Goal: Understand site structure: Grasp the organization and layout of the website

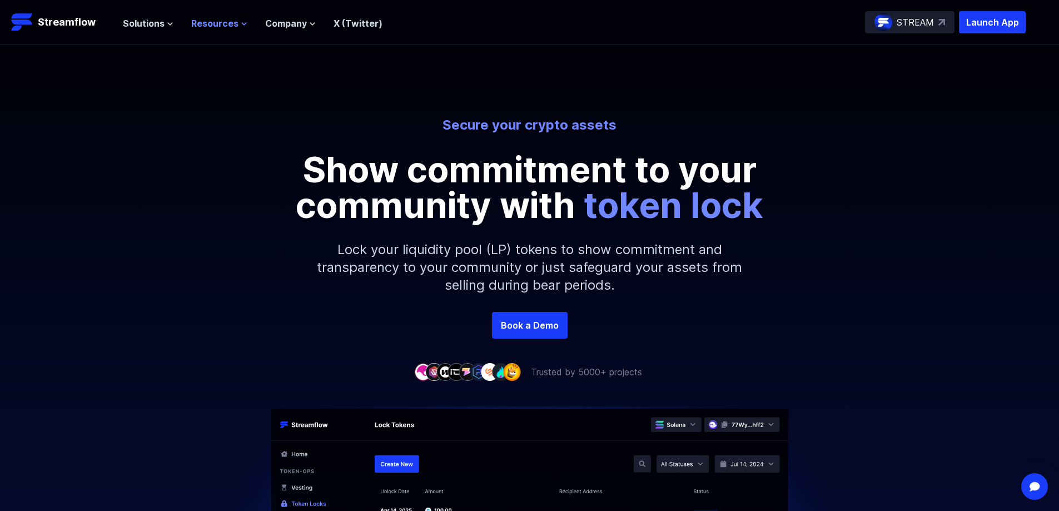
click at [234, 25] on span "Resources" at bounding box center [214, 23] width 47 height 13
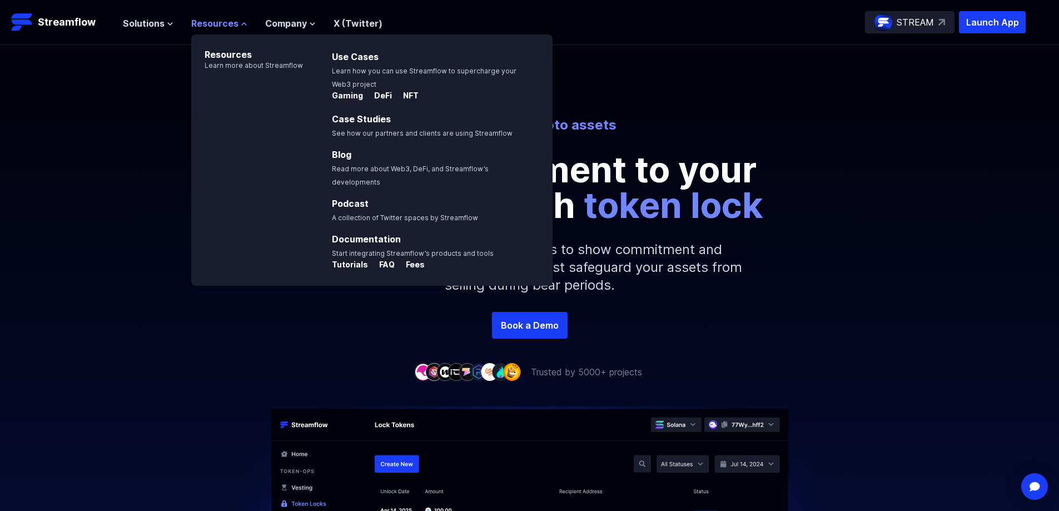
click at [232, 25] on span "Resources" at bounding box center [214, 23] width 47 height 13
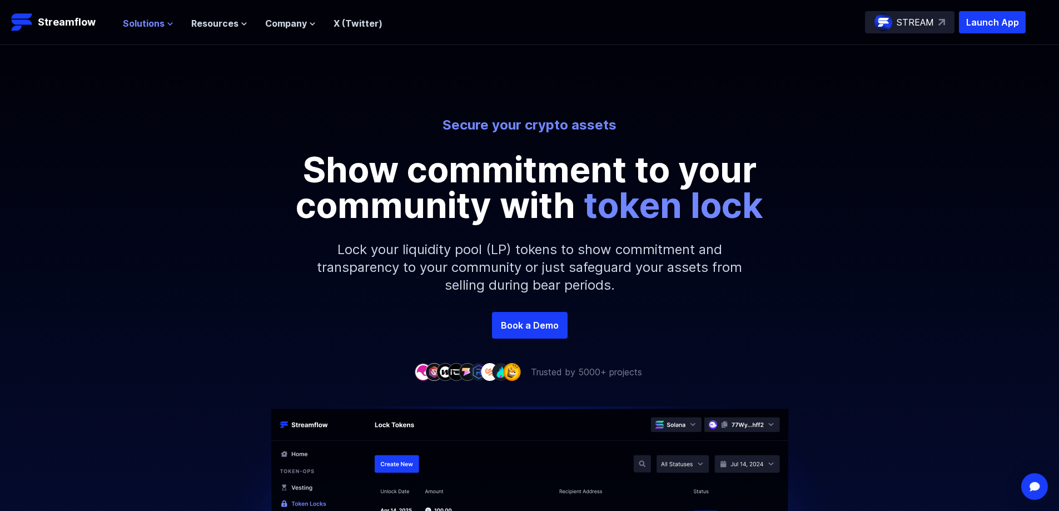
click at [156, 23] on span "Solutions" at bounding box center [144, 23] width 42 height 13
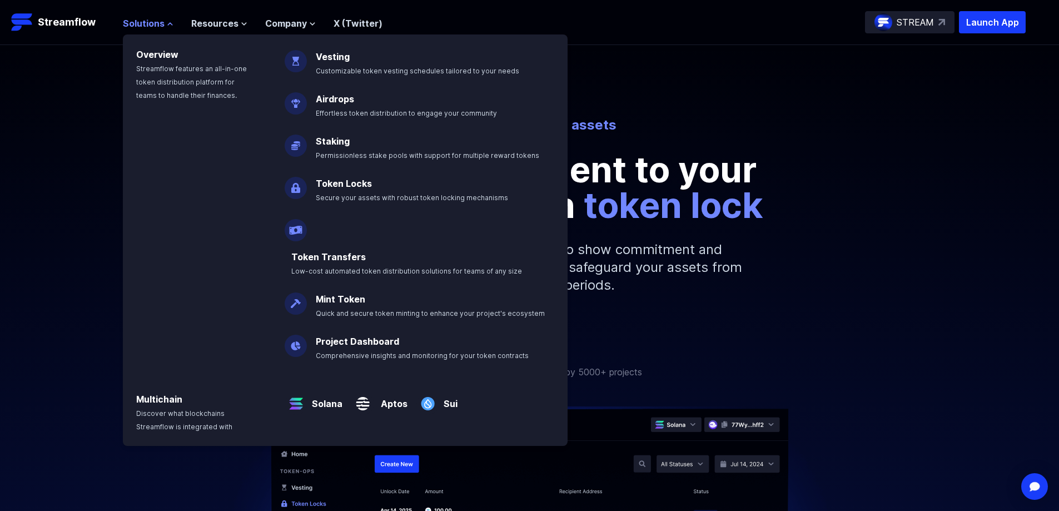
click at [156, 23] on span "Solutions" at bounding box center [144, 23] width 42 height 13
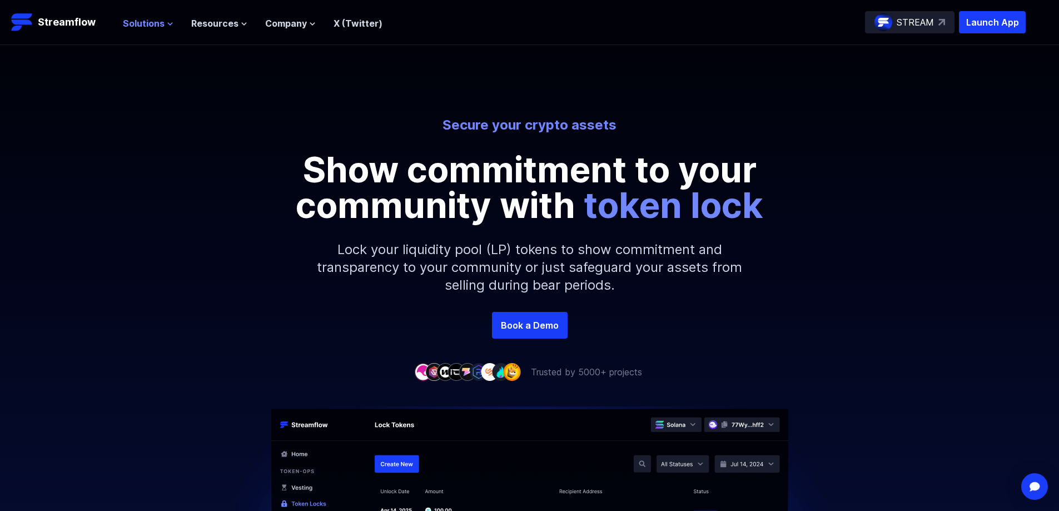
click at [145, 24] on span "Solutions" at bounding box center [144, 23] width 42 height 13
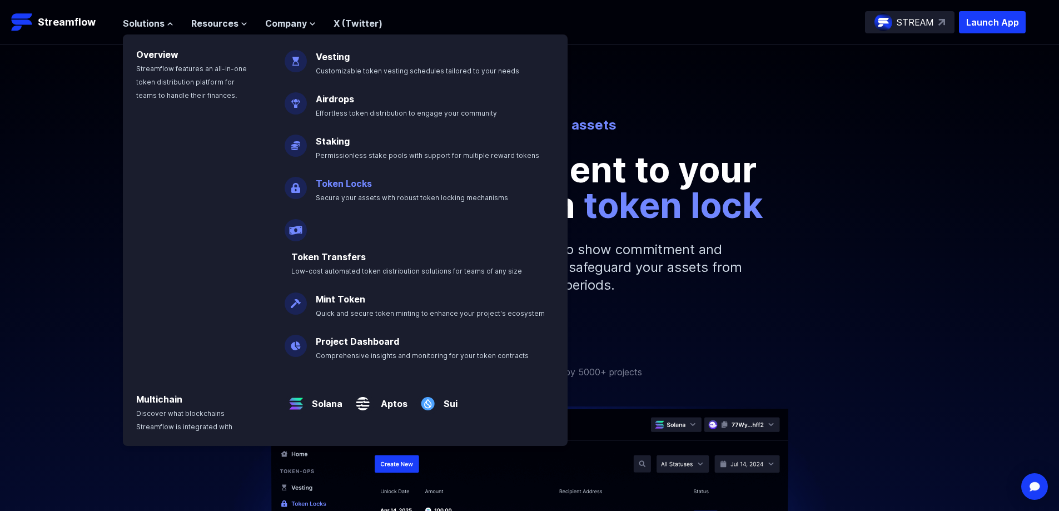
click at [340, 182] on link "Token Locks" at bounding box center [344, 183] width 56 height 11
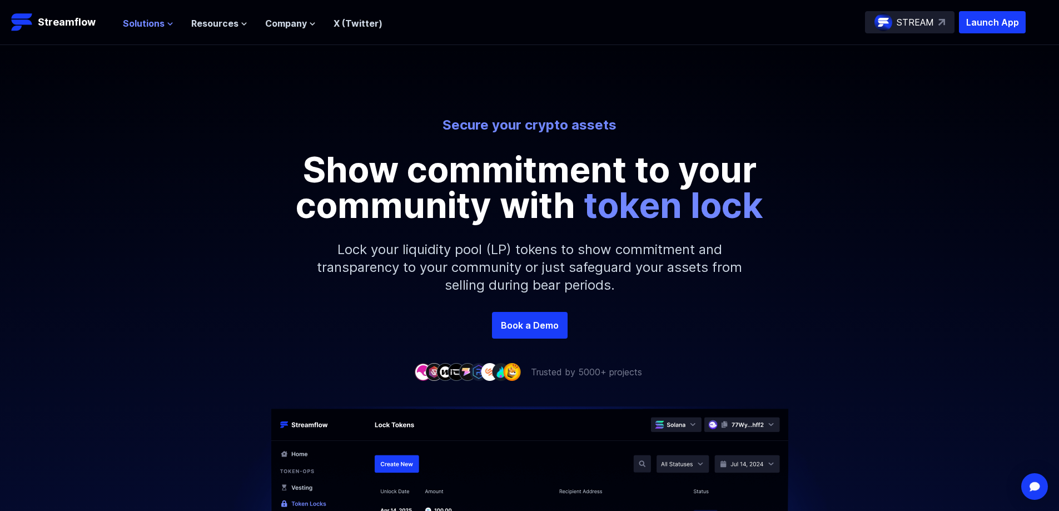
click at [159, 24] on span "Solutions" at bounding box center [144, 23] width 42 height 13
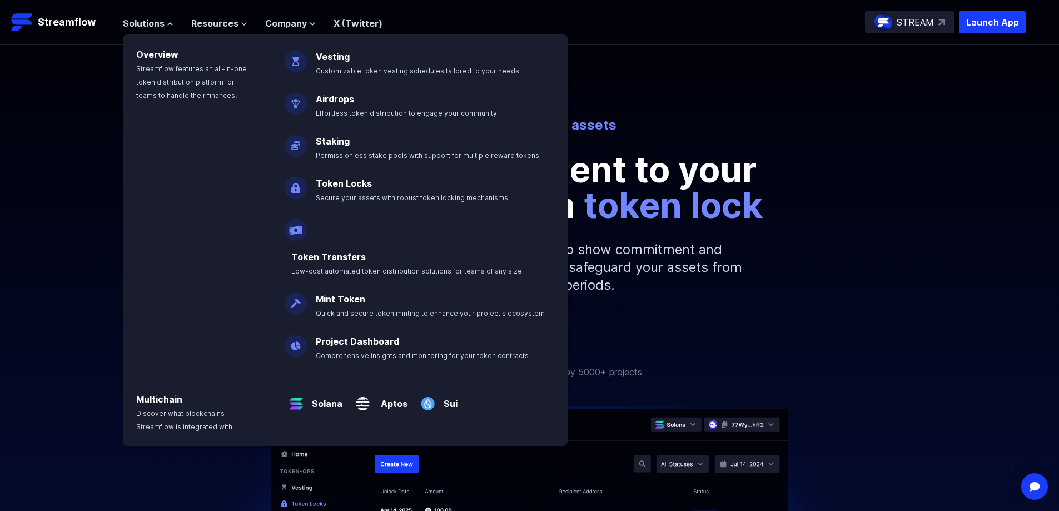
click at [305, 185] on img at bounding box center [296, 183] width 22 height 31
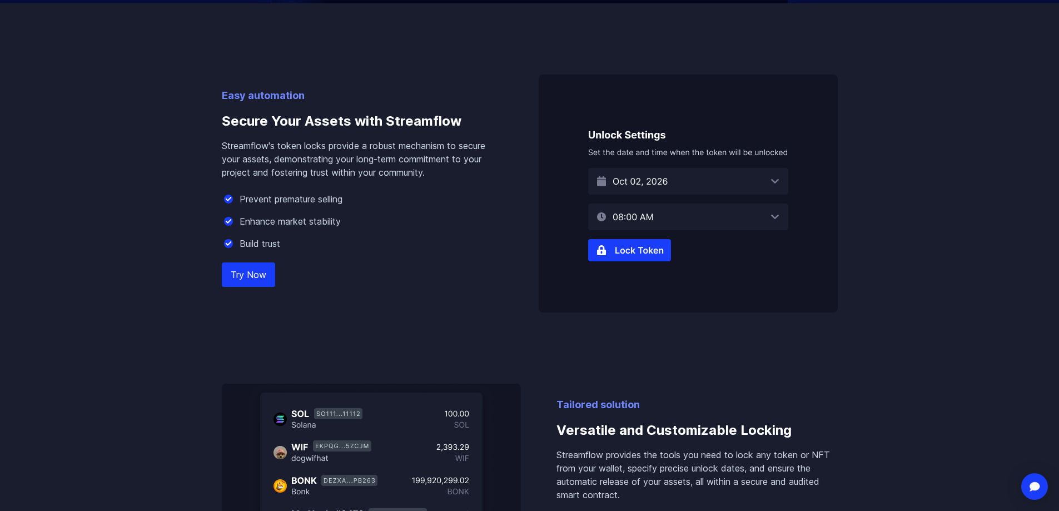
scroll to position [667, 0]
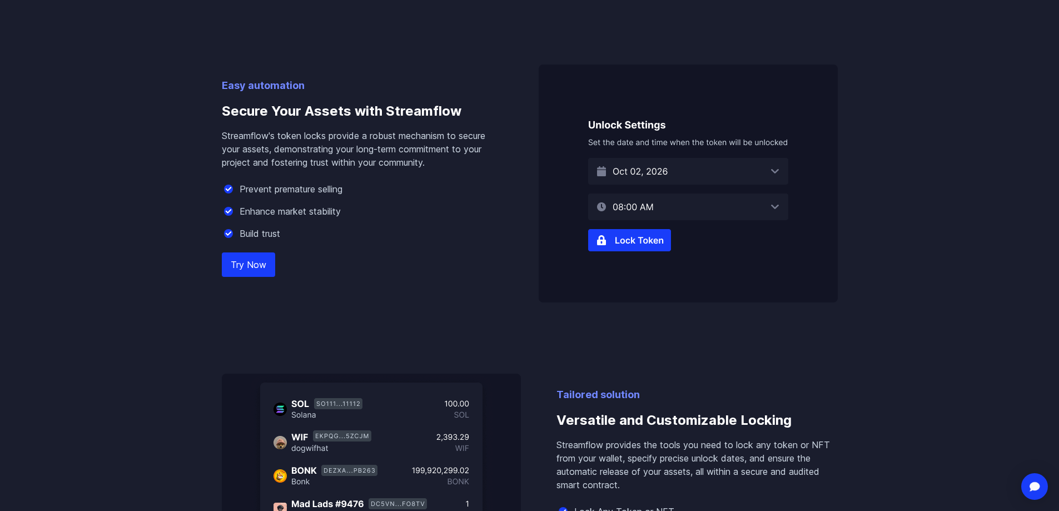
click at [242, 264] on link "Try Now" at bounding box center [248, 264] width 53 height 24
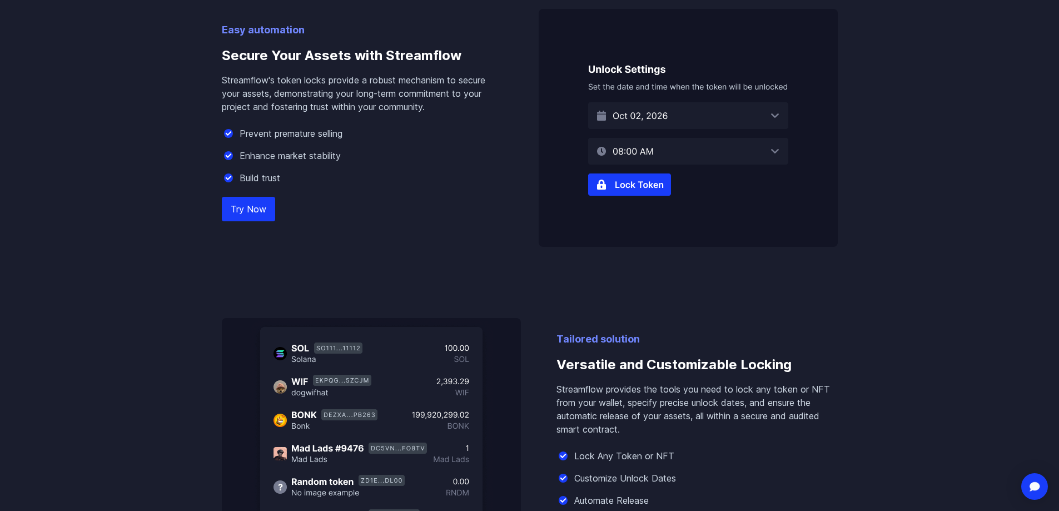
scroll to position [556, 0]
